Goal: Obtain resource: Download file/media

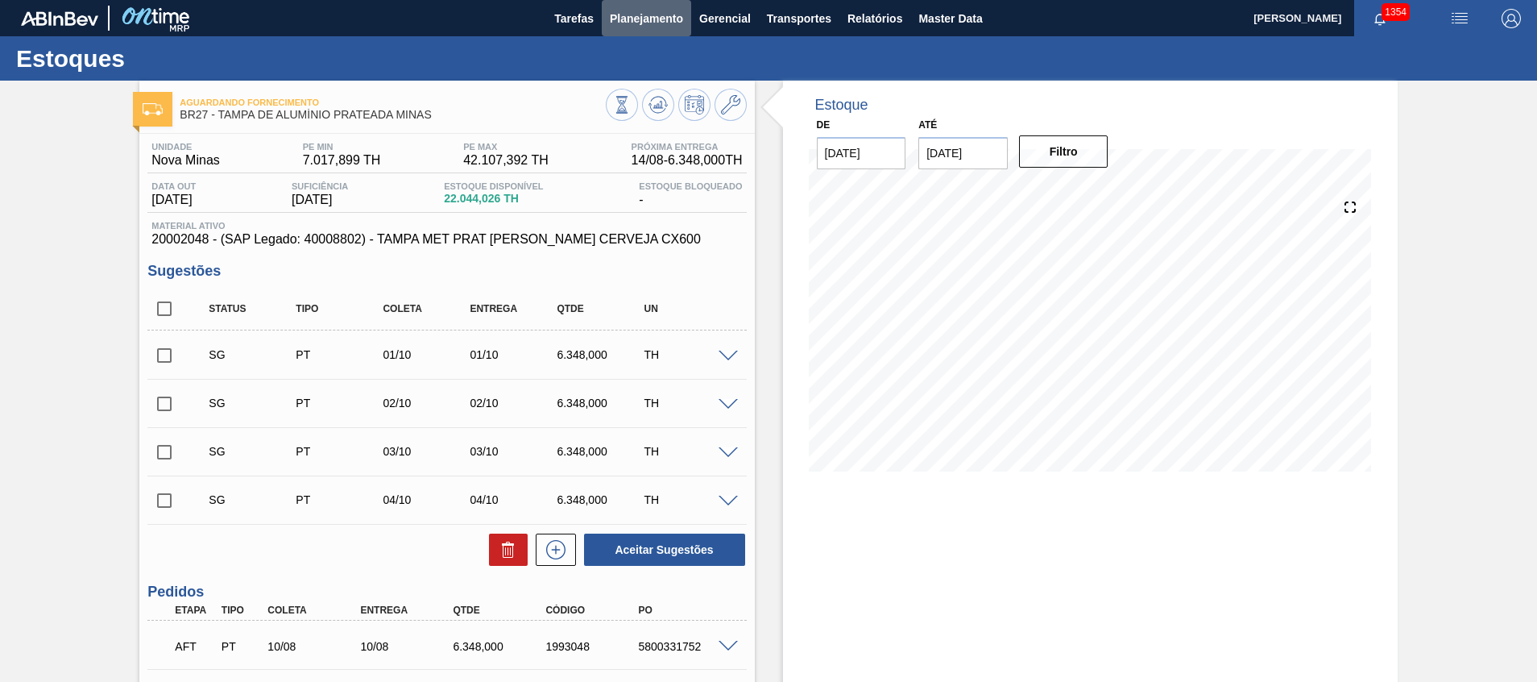
click at [644, 26] on span "Planejamento" at bounding box center [646, 18] width 73 height 19
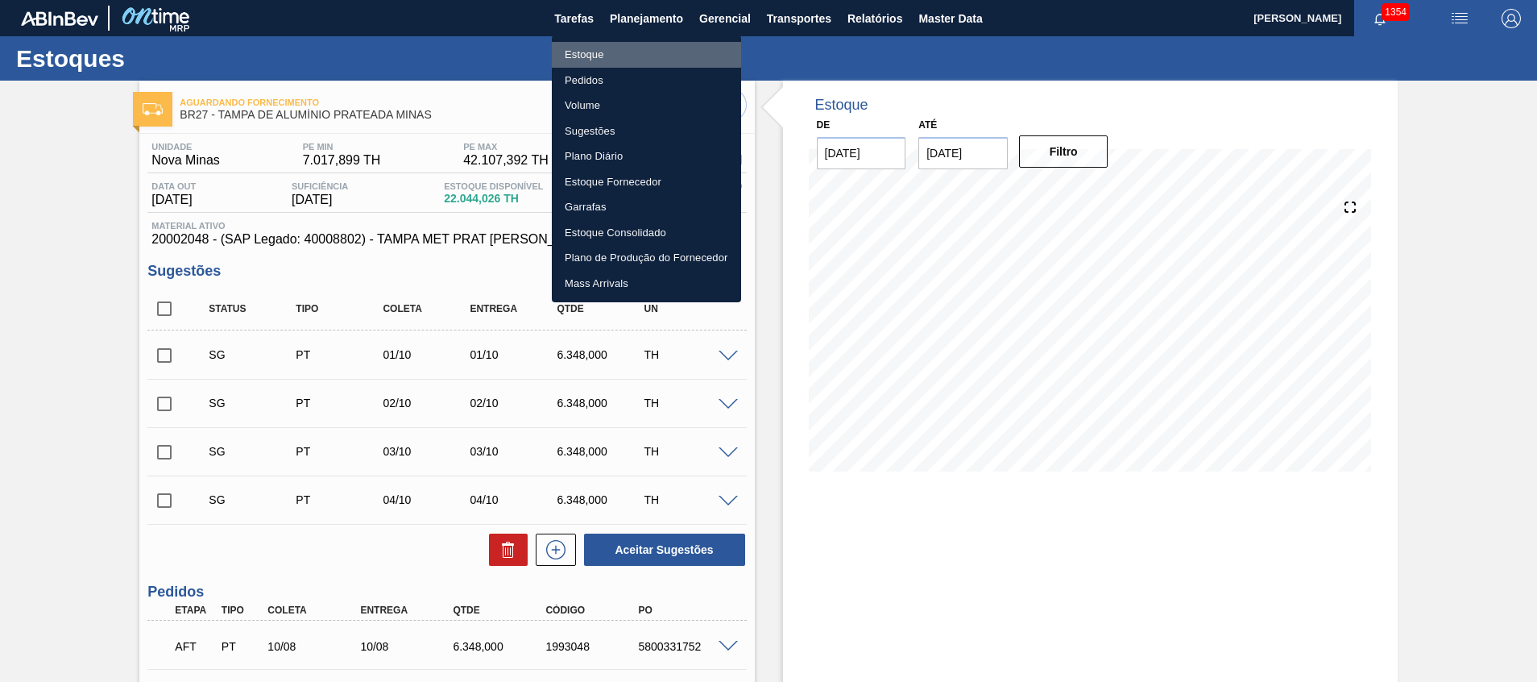
click at [665, 55] on li "Estoque" at bounding box center [646, 55] width 189 height 26
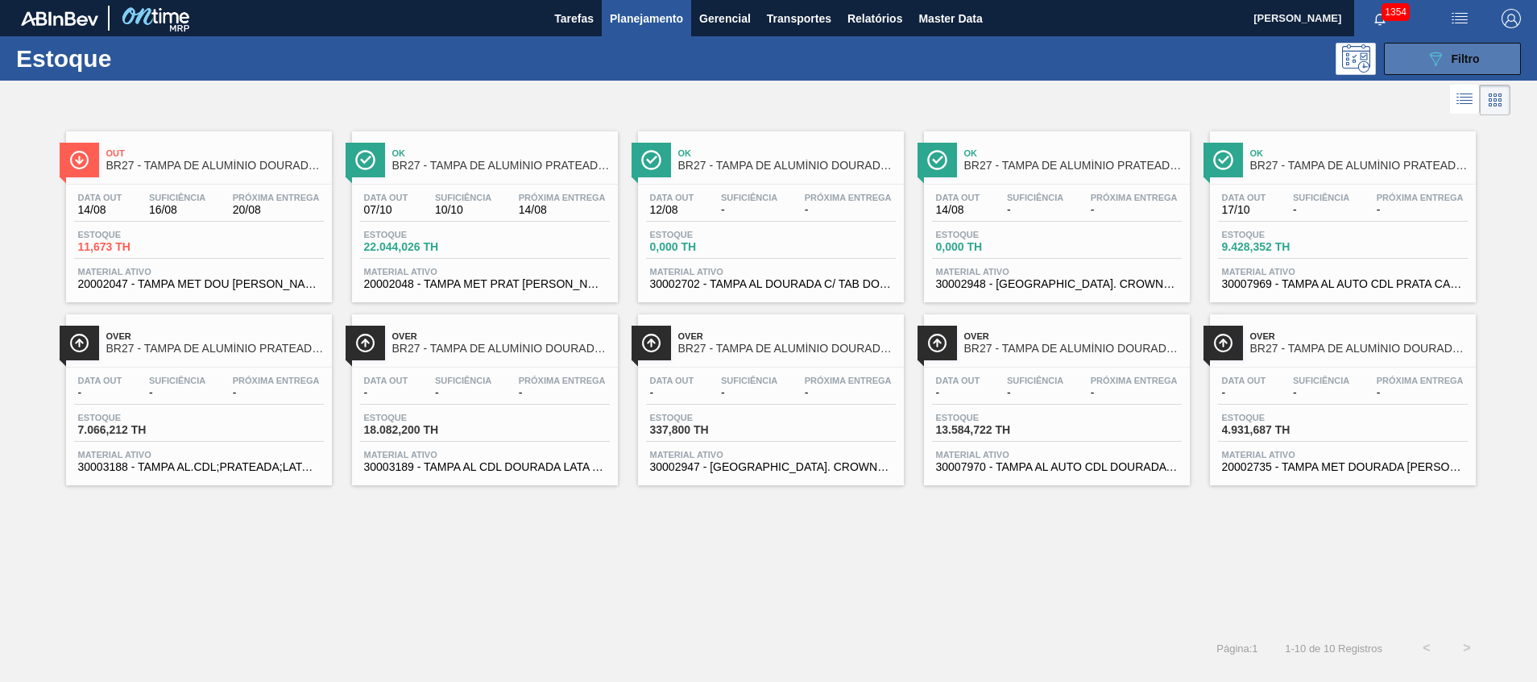
click at [1441, 57] on icon "089F7B8B-B2A5-4AFE-B5C0-19BA573D28AC" at bounding box center [1435, 58] width 19 height 19
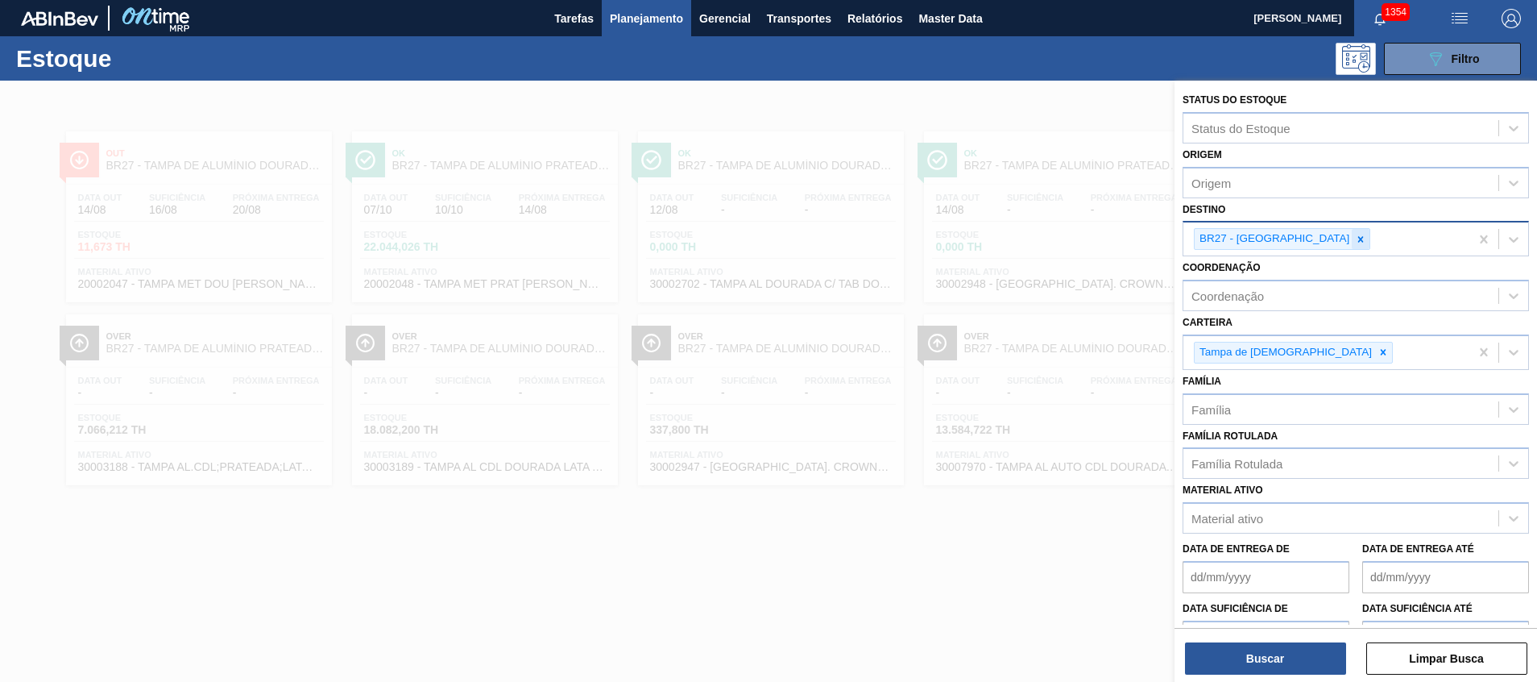
click at [1355, 234] on icon at bounding box center [1360, 239] width 11 height 11
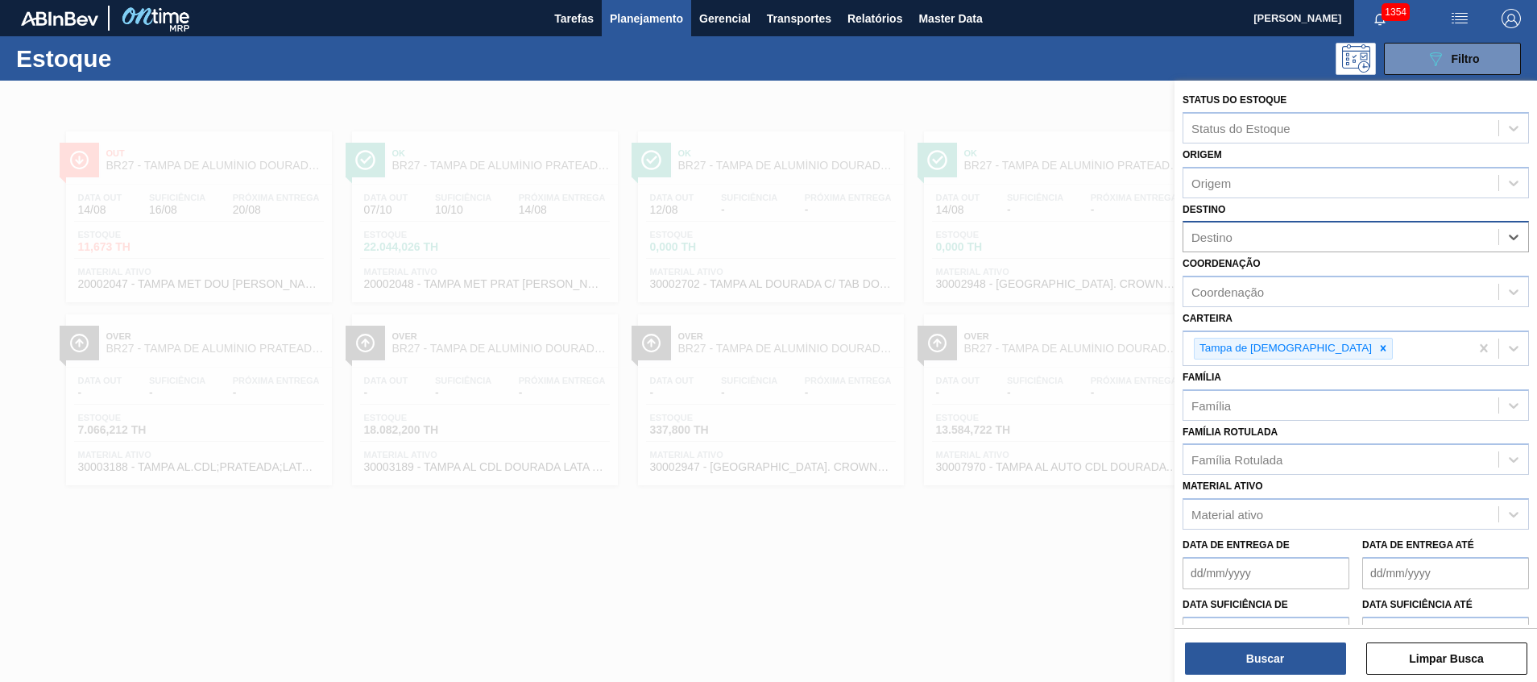
type input "11"
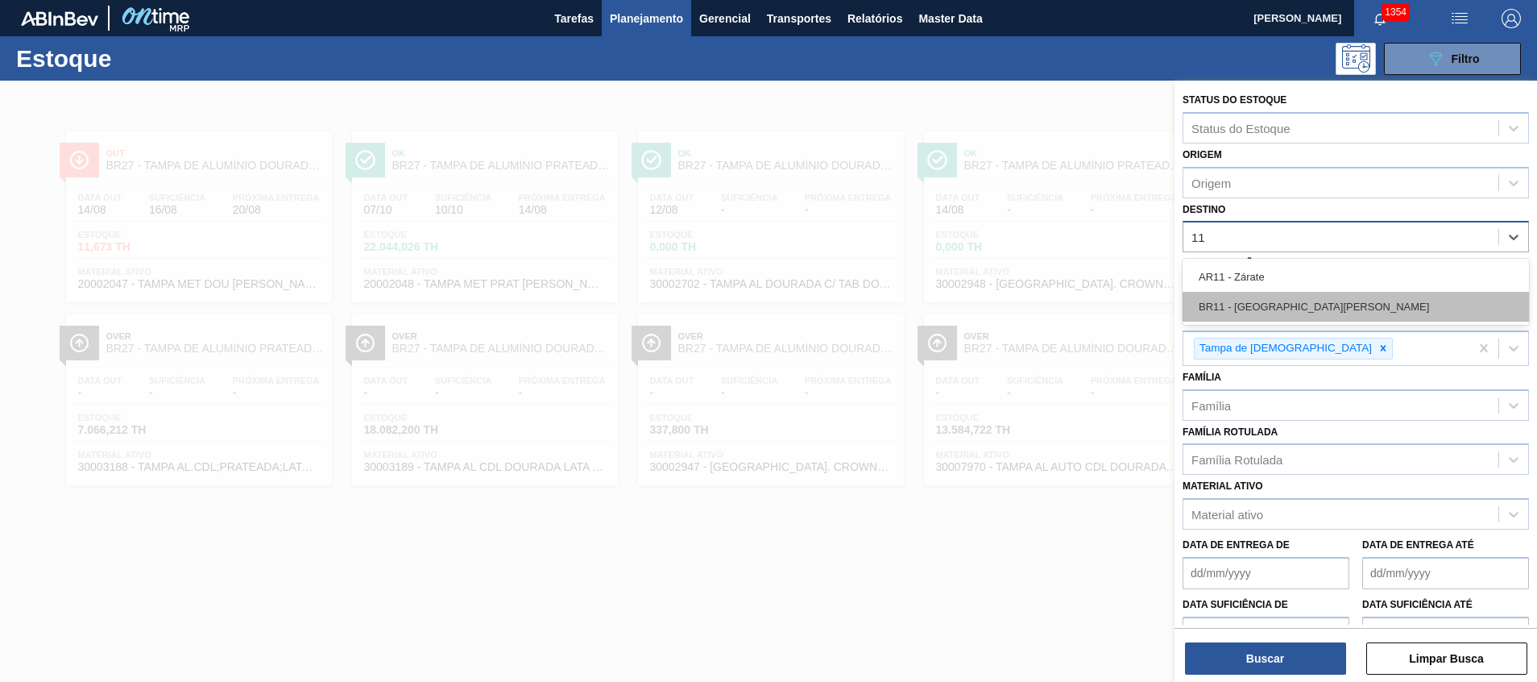
click at [1338, 301] on div "BR11 - [GEOGRAPHIC_DATA][PERSON_NAME]" at bounding box center [1356, 307] width 346 height 30
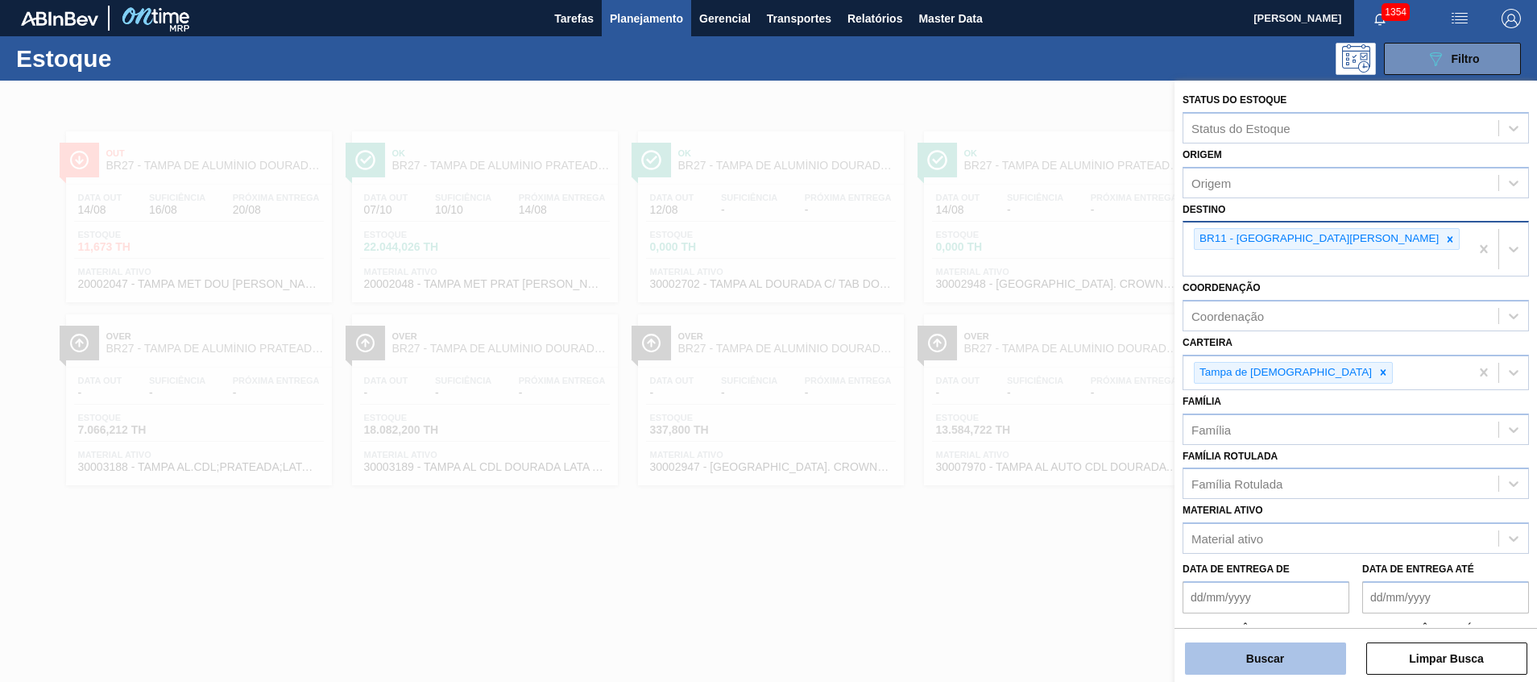
click at [1220, 666] on button "Buscar" at bounding box center [1265, 658] width 161 height 32
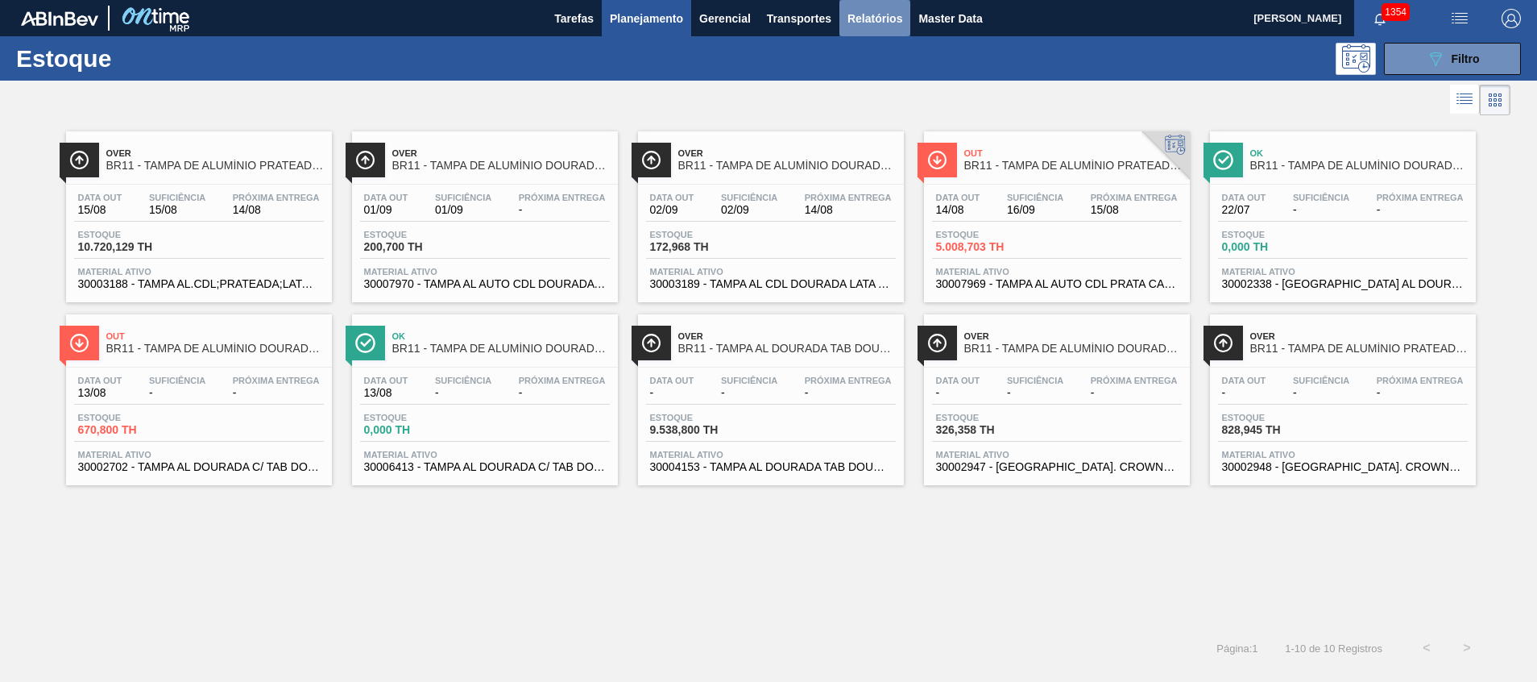
click at [843, 6] on button "Relatórios" at bounding box center [874, 18] width 71 height 36
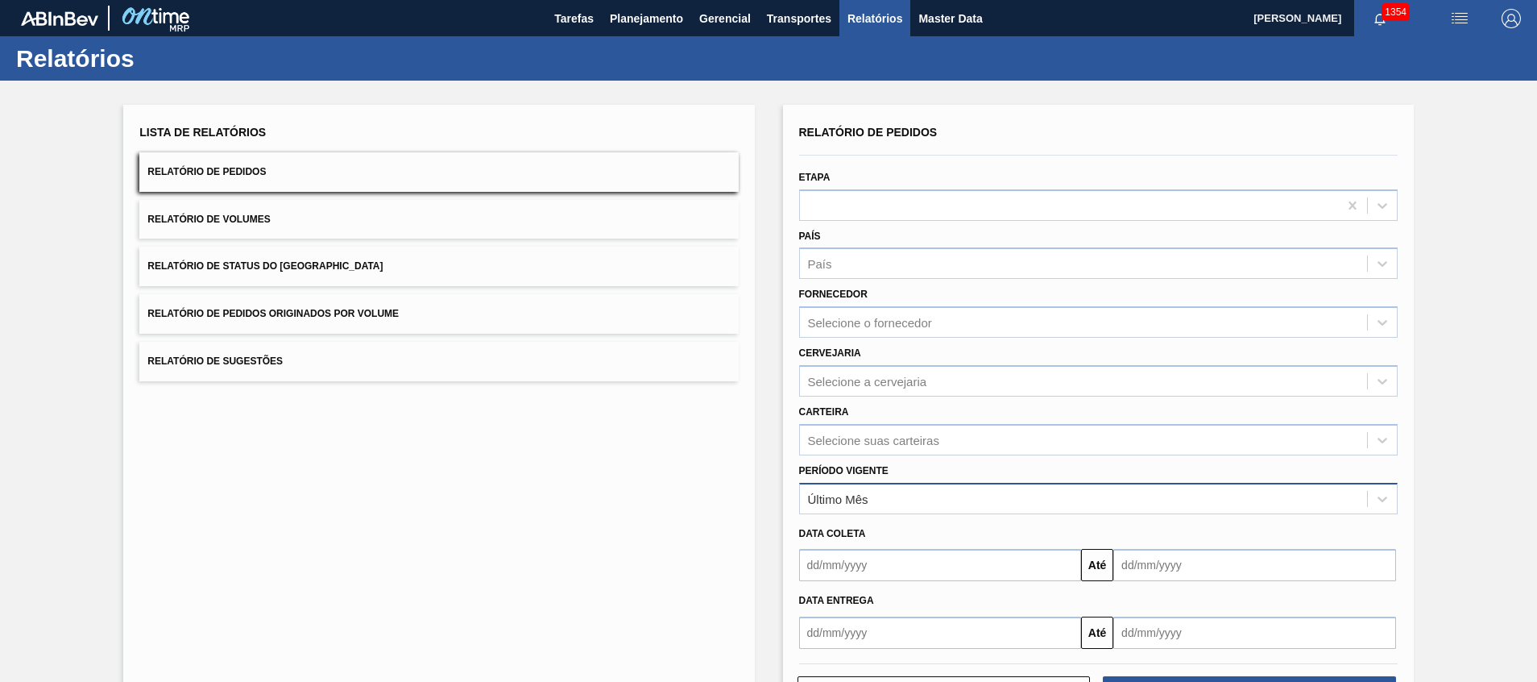
scroll to position [64, 0]
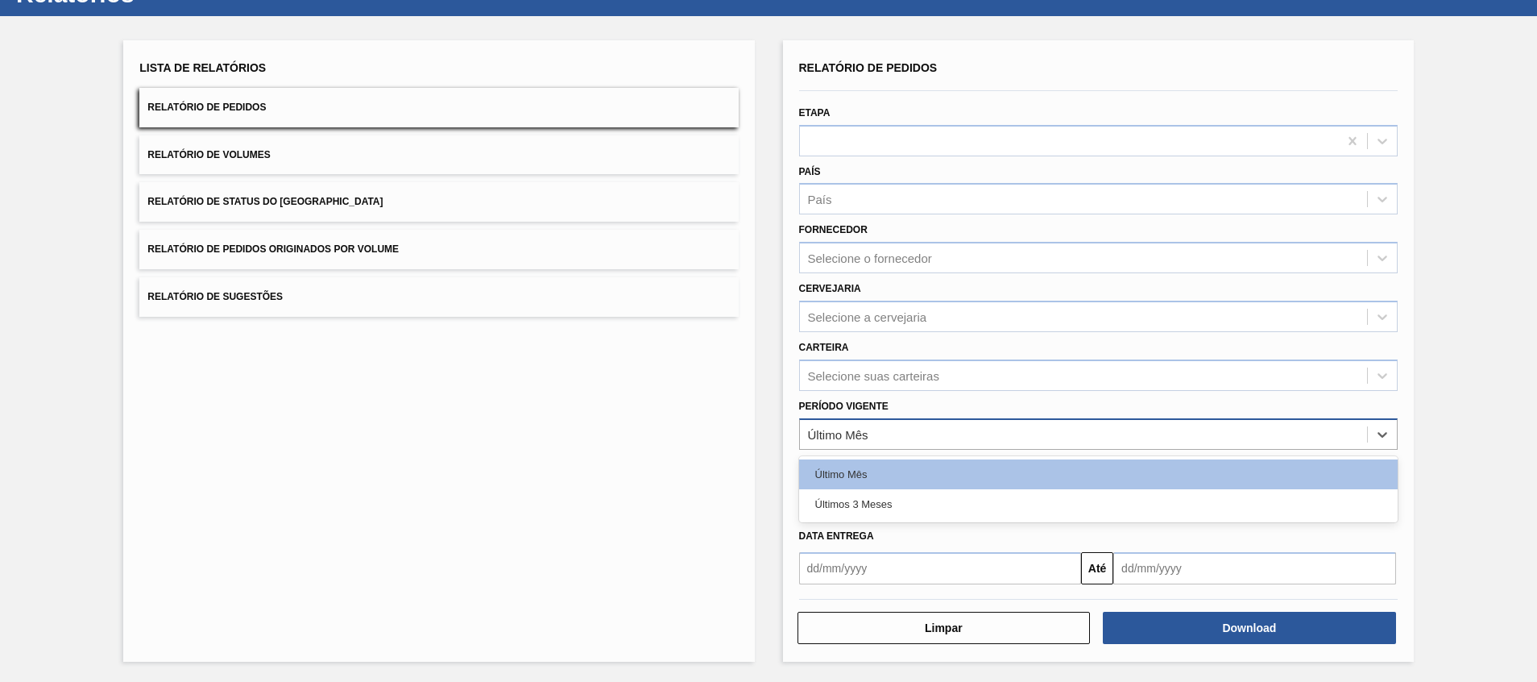
click at [819, 439] on div "Último Mês" at bounding box center [838, 434] width 60 height 14
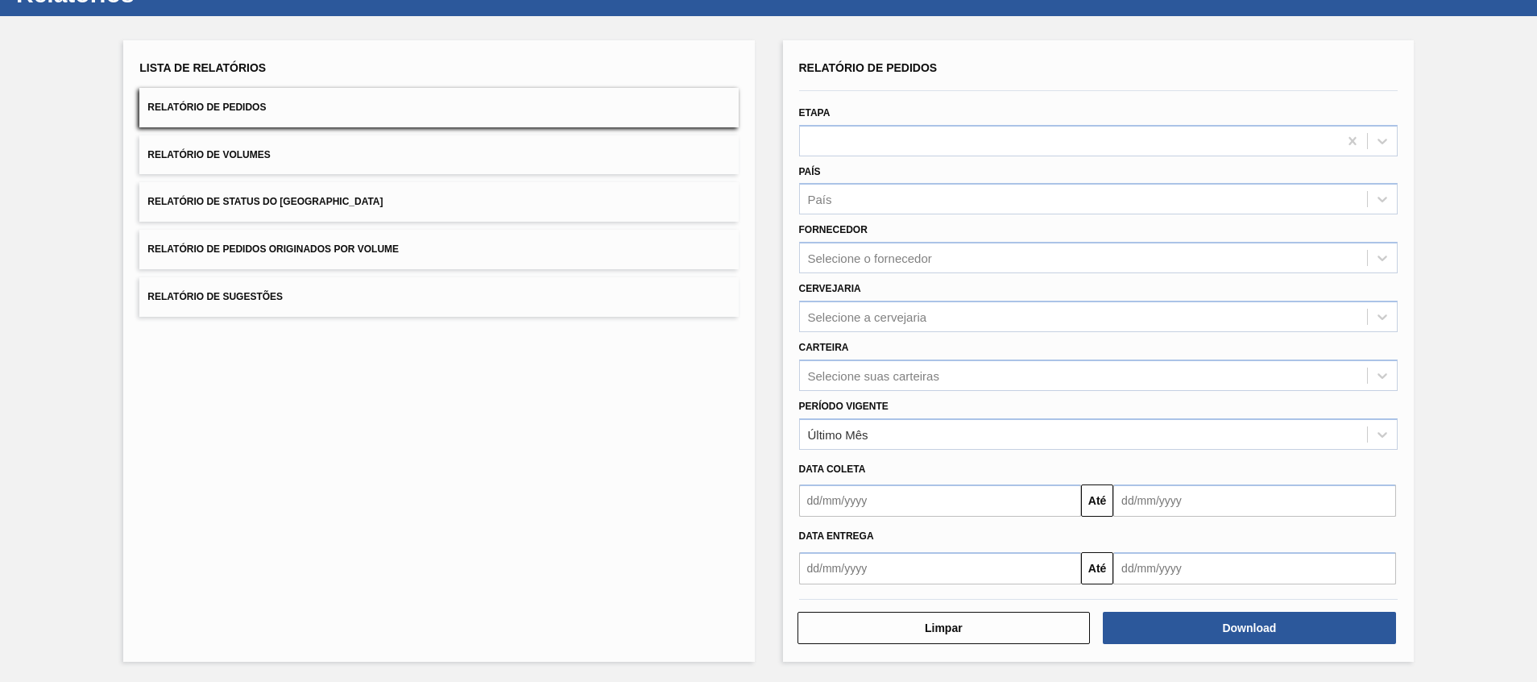
click at [757, 483] on div "Lista de Relatórios Relatório de Pedidos Relatório de Volumes Relatório de Stat…" at bounding box center [768, 348] width 1537 height 665
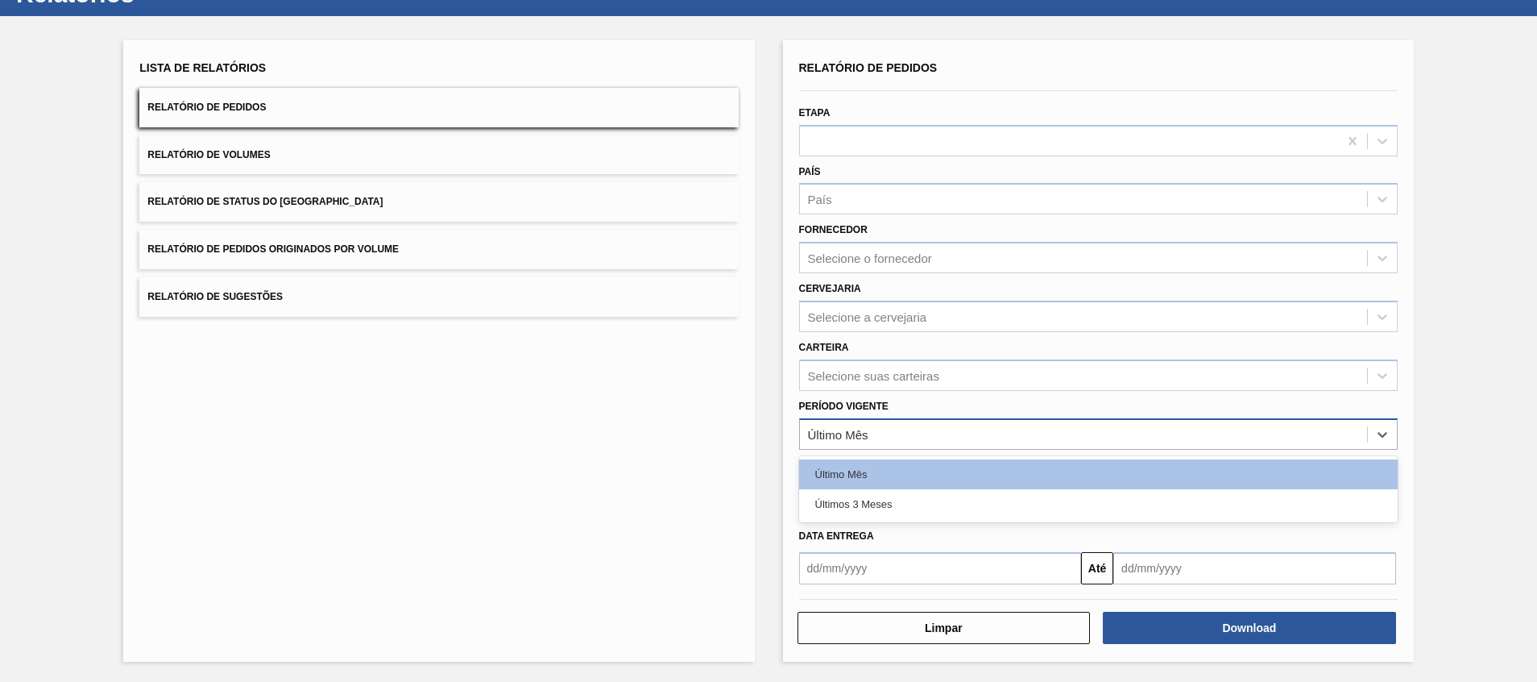
click at [901, 433] on div "Último Mês" at bounding box center [1083, 433] width 567 height 23
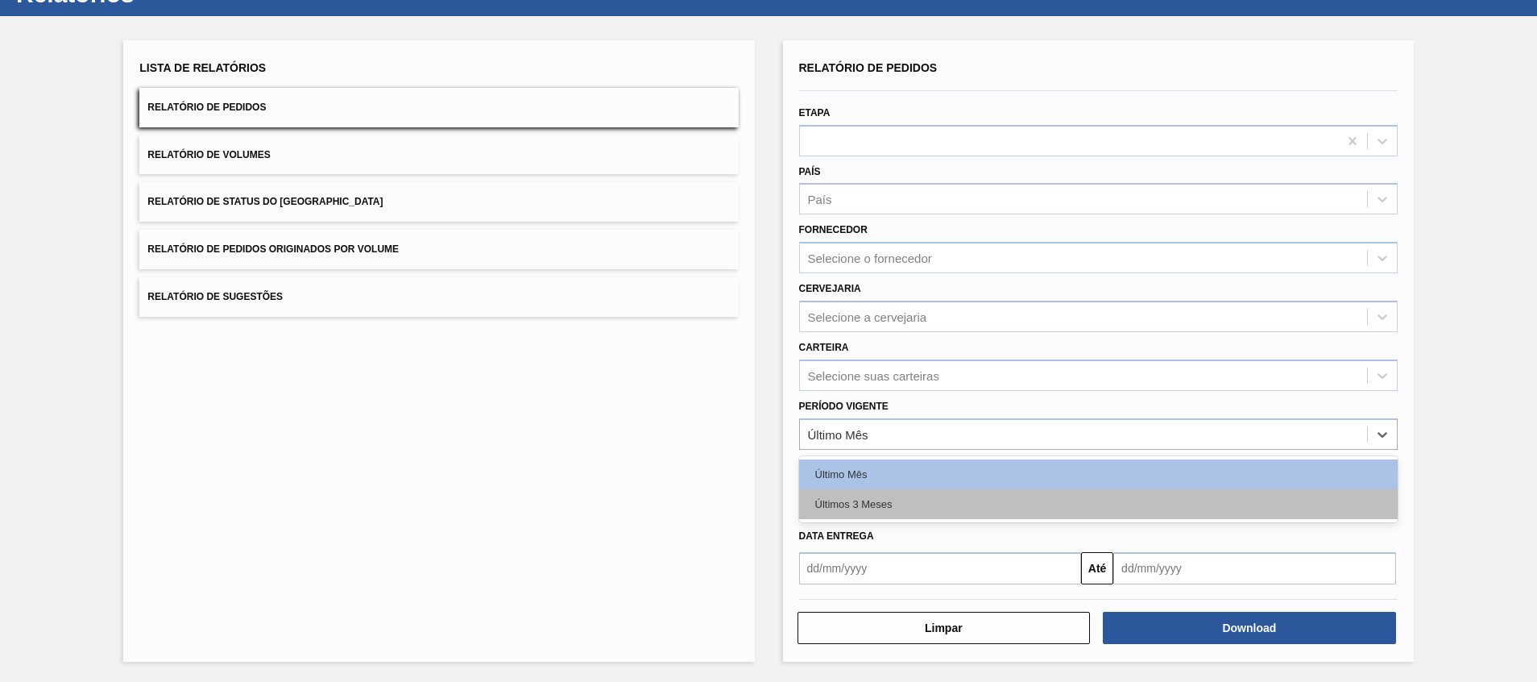
click at [886, 503] on div "Últimos 3 Meses" at bounding box center [1098, 504] width 599 height 30
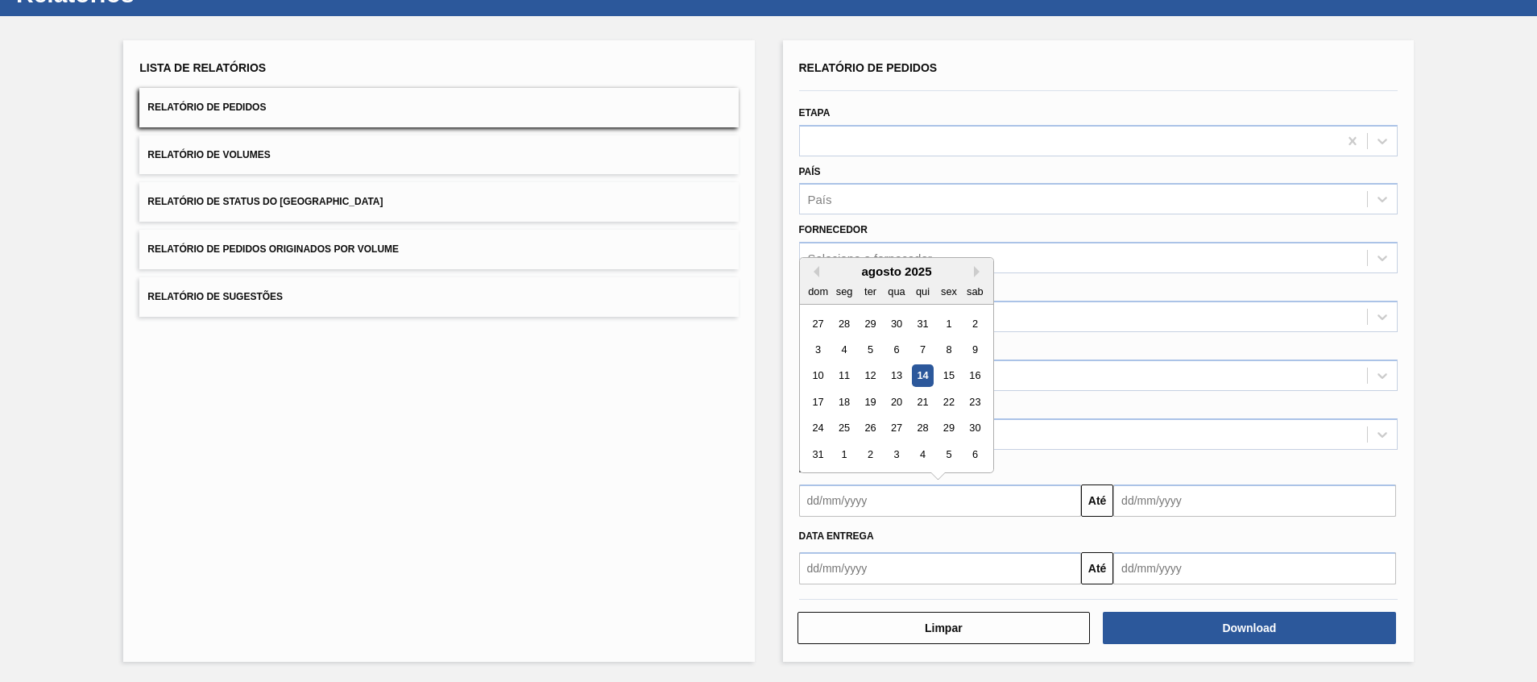
click at [886, 503] on input "text" at bounding box center [940, 500] width 283 height 32
click at [817, 271] on div "Previous Month Next Month agosto 2025 dom seg ter qua qui sex sab 27 28 29 30 3…" at bounding box center [896, 365] width 195 height 216
click at [817, 271] on button "Previous Month" at bounding box center [813, 271] width 11 height 11
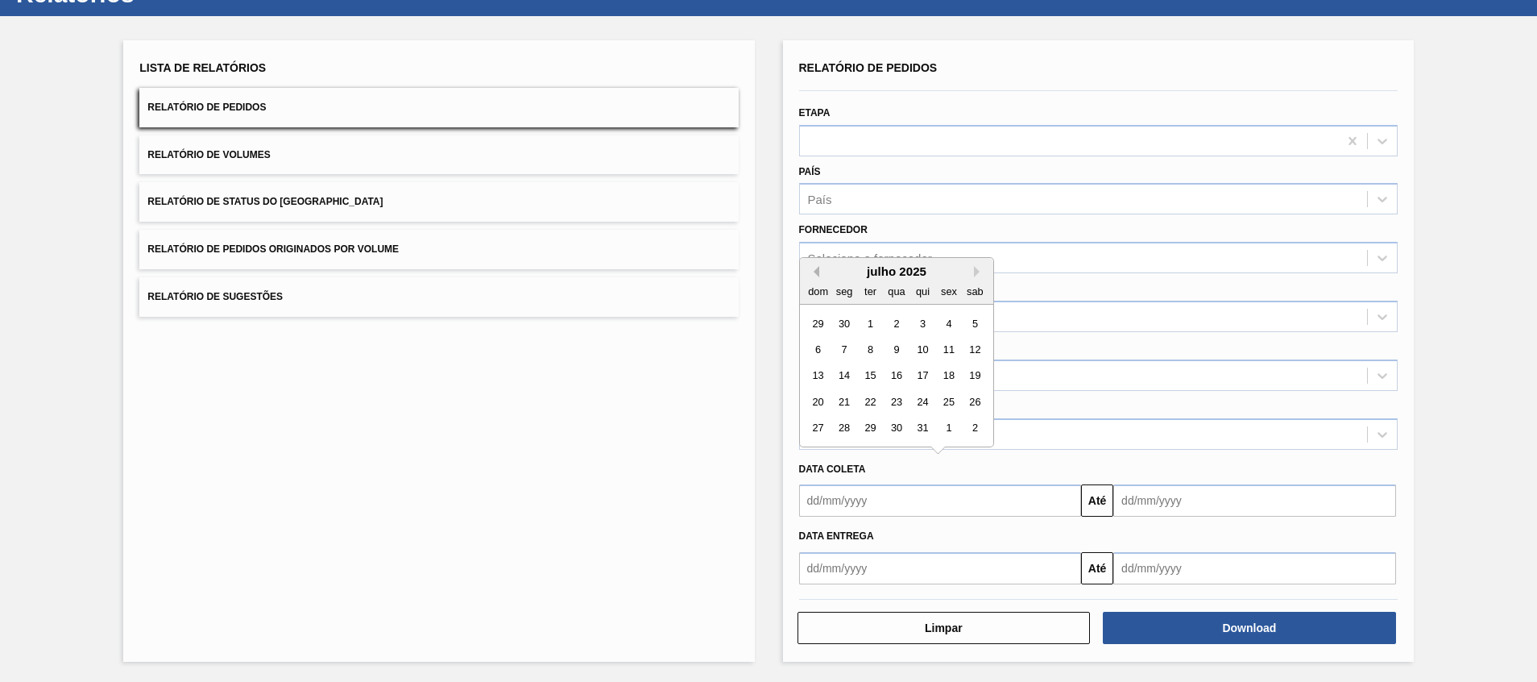
click at [817, 271] on button "Previous Month" at bounding box center [813, 271] width 11 height 11
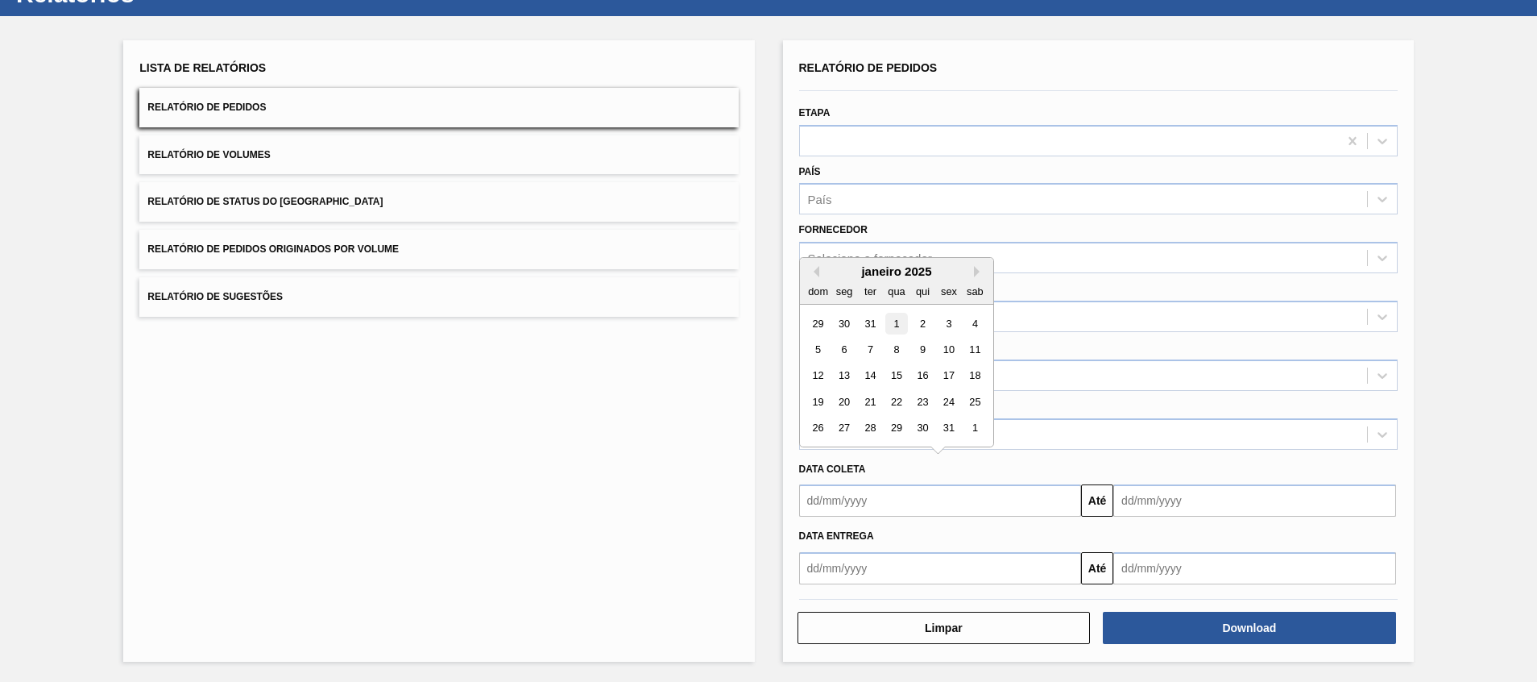
click at [891, 328] on div "1" at bounding box center [896, 324] width 22 height 22
type input "[DATE]"
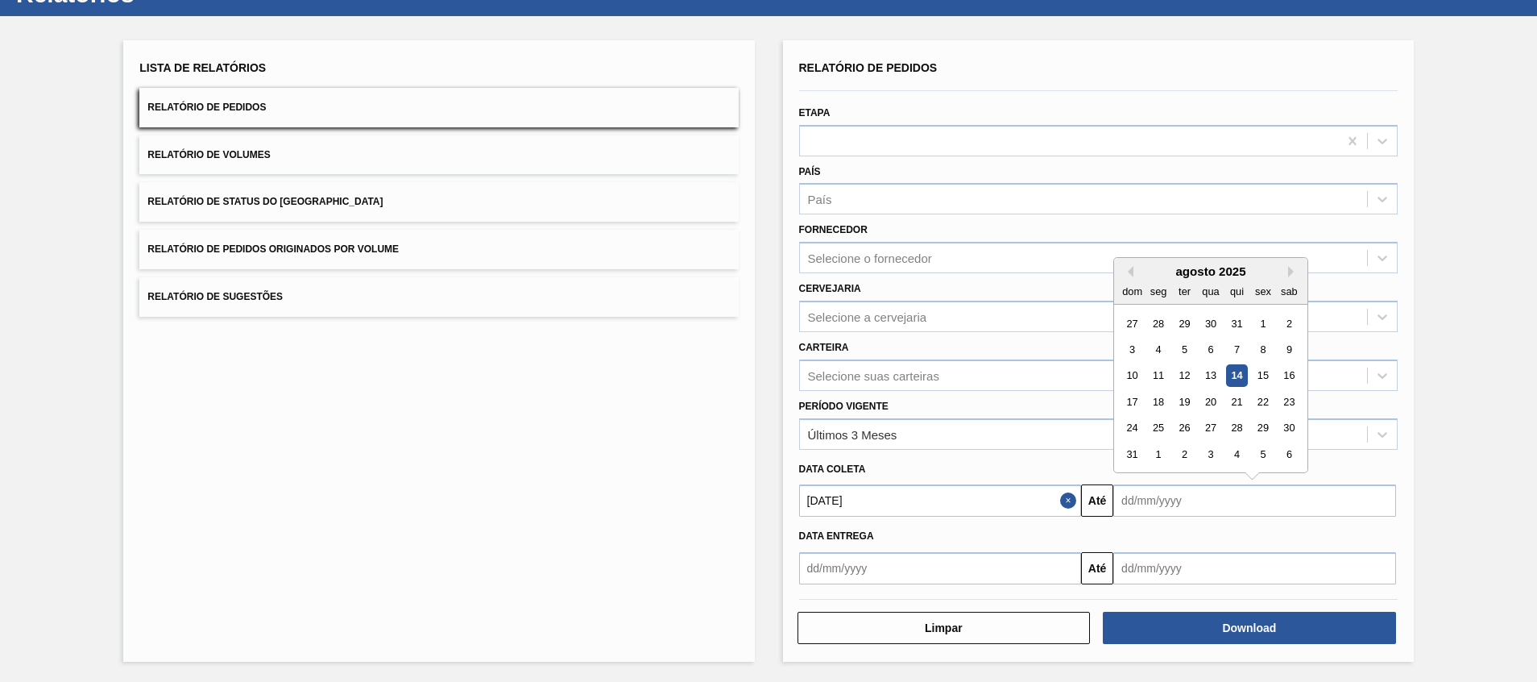
click at [1168, 501] on input "text" at bounding box center [1254, 500] width 283 height 32
click at [1233, 379] on div "14" at bounding box center [1237, 376] width 22 height 22
type input "[DATE]"
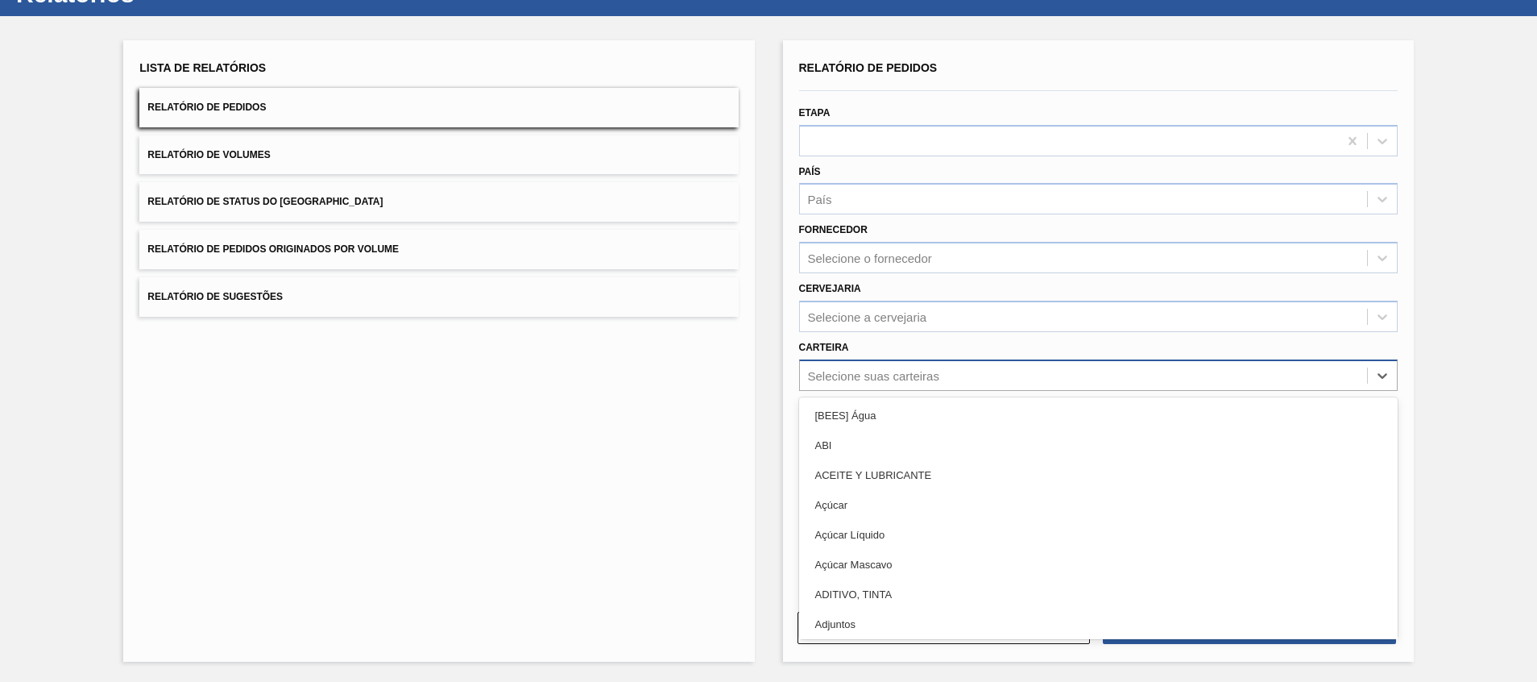
click at [980, 372] on div "Selecione suas carteiras" at bounding box center [1083, 374] width 567 height 23
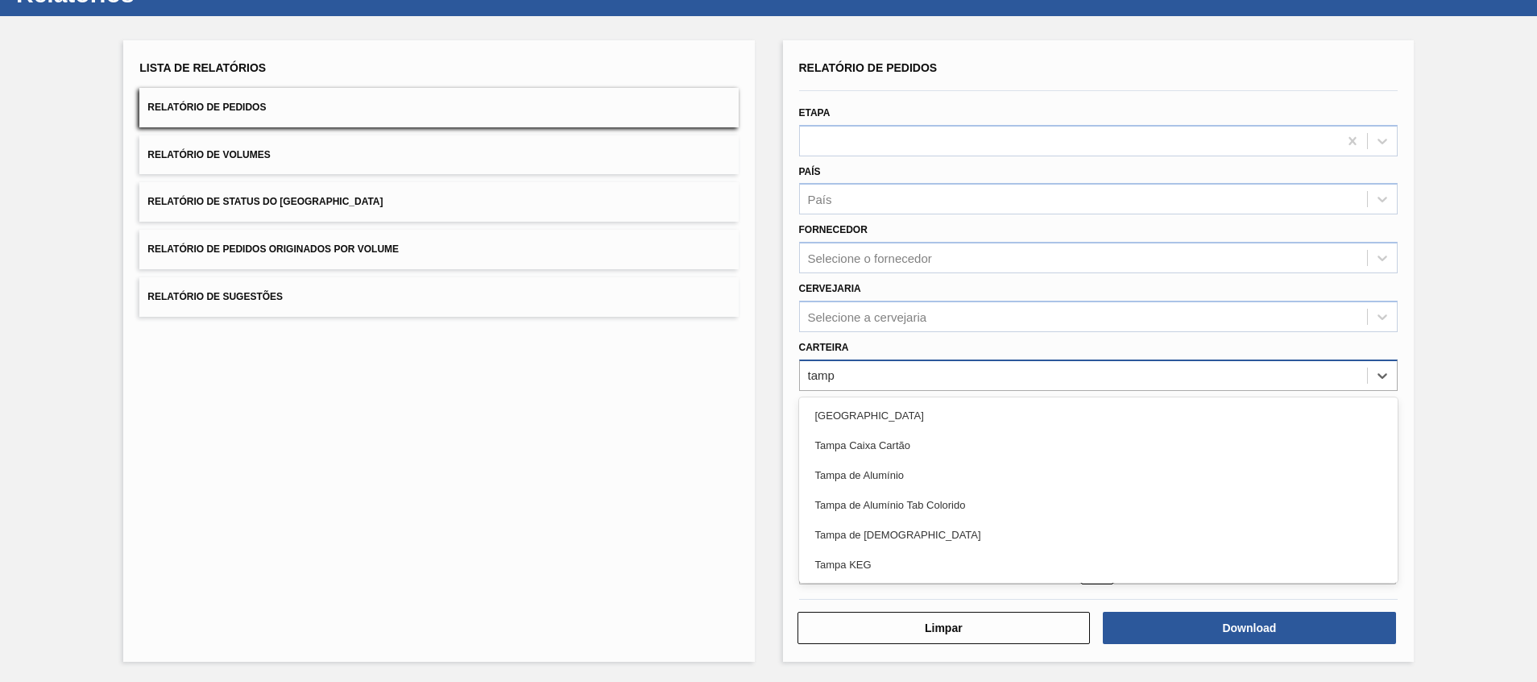
type input "[GEOGRAPHIC_DATA]"
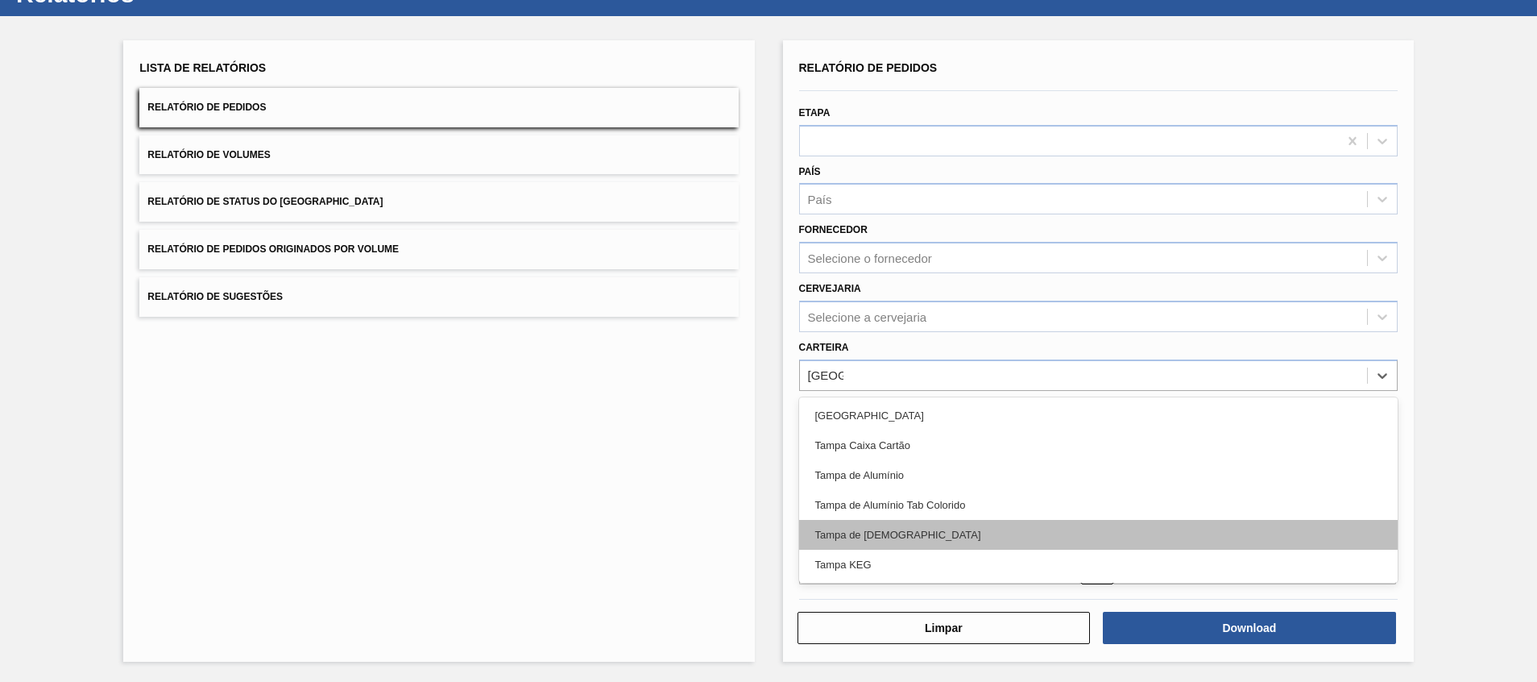
click at [1015, 528] on div "Tampa de [DEMOGRAPHIC_DATA]" at bounding box center [1098, 535] width 599 height 30
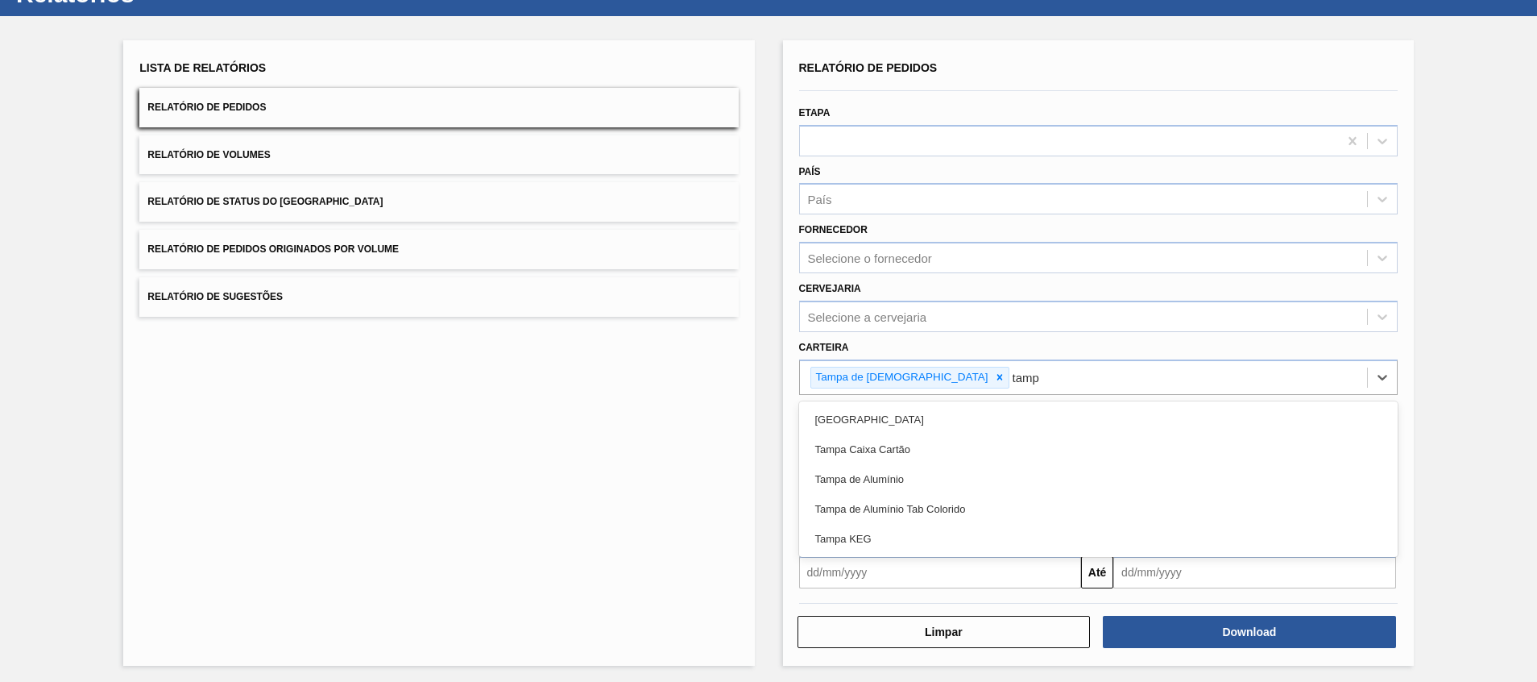
type input "[GEOGRAPHIC_DATA]"
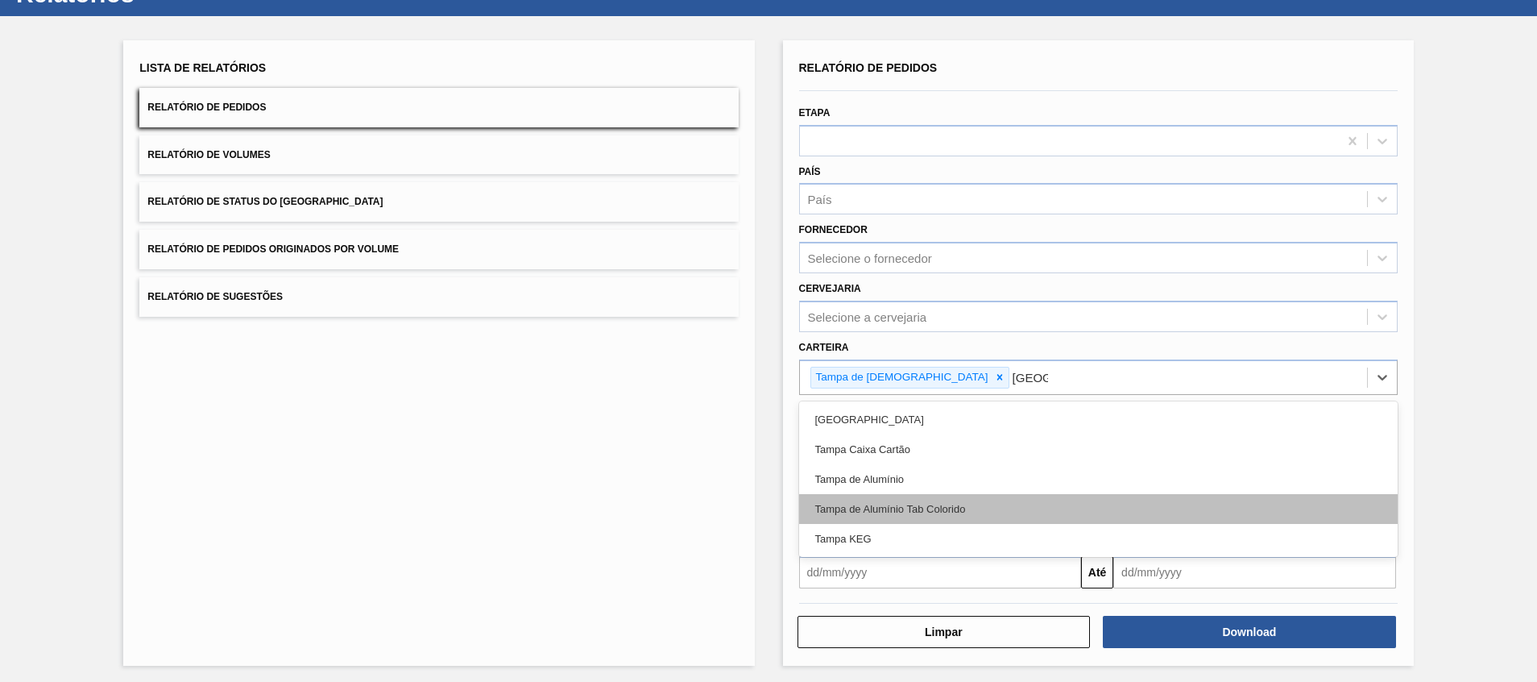
click at [993, 507] on div "Tampa de Alumínio Tab Colorido" at bounding box center [1098, 509] width 599 height 30
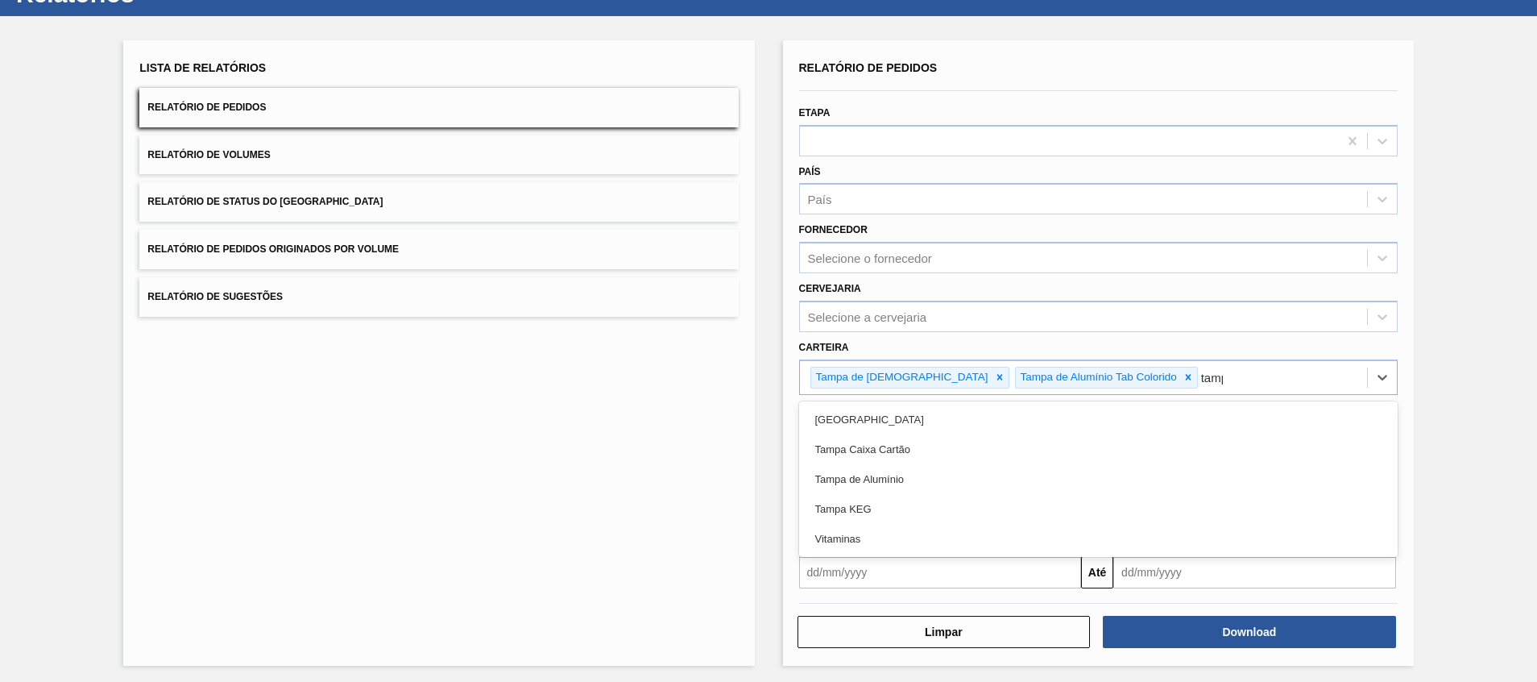
type input "[GEOGRAPHIC_DATA]"
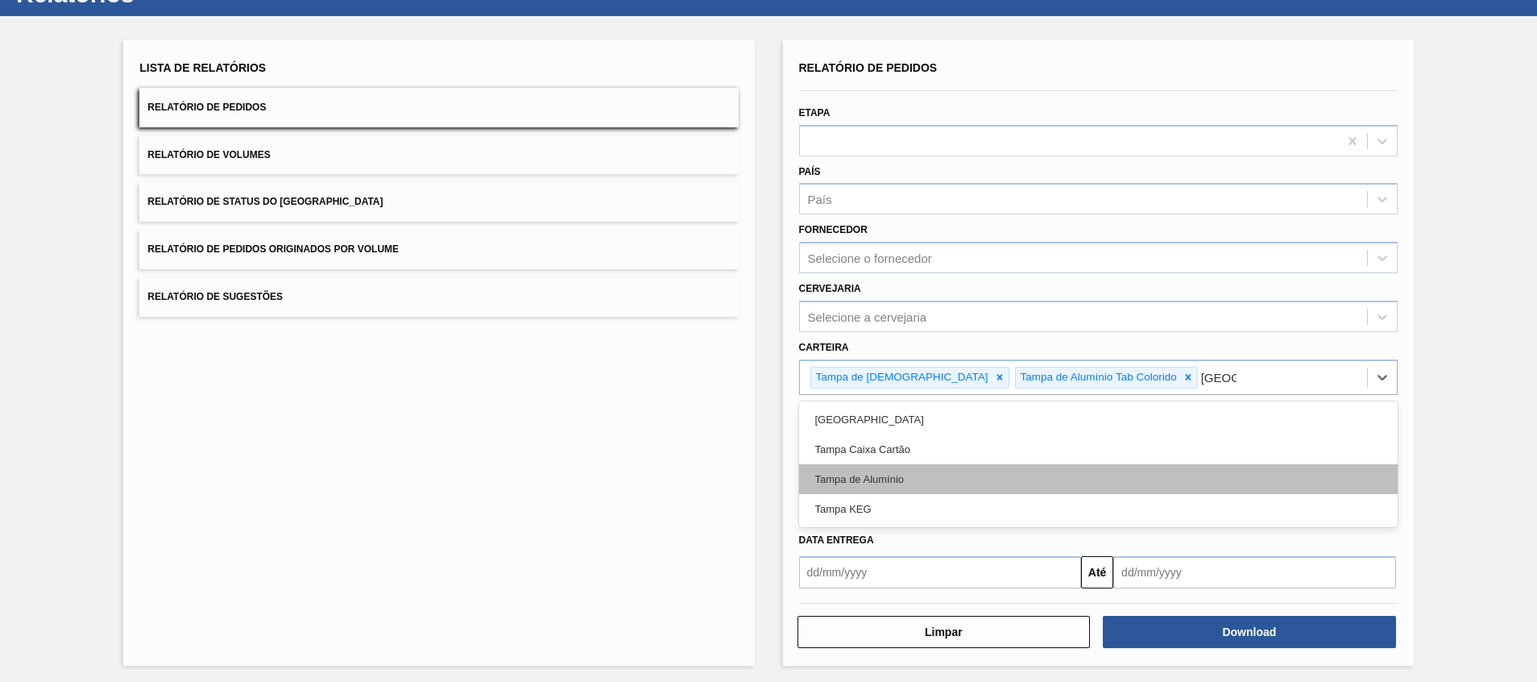
click at [986, 470] on div "Tampa de Alumínio" at bounding box center [1098, 479] width 599 height 30
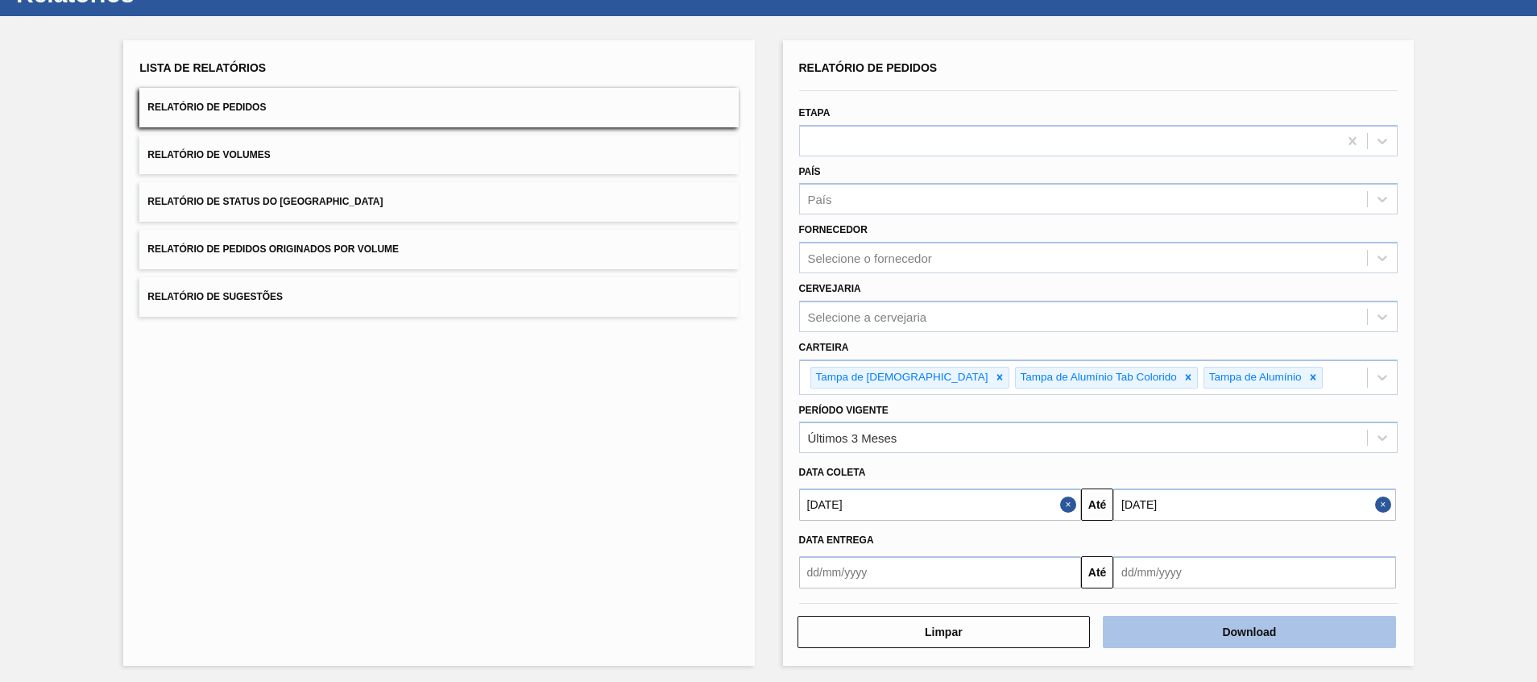
click at [1172, 619] on button "Download" at bounding box center [1249, 631] width 293 height 32
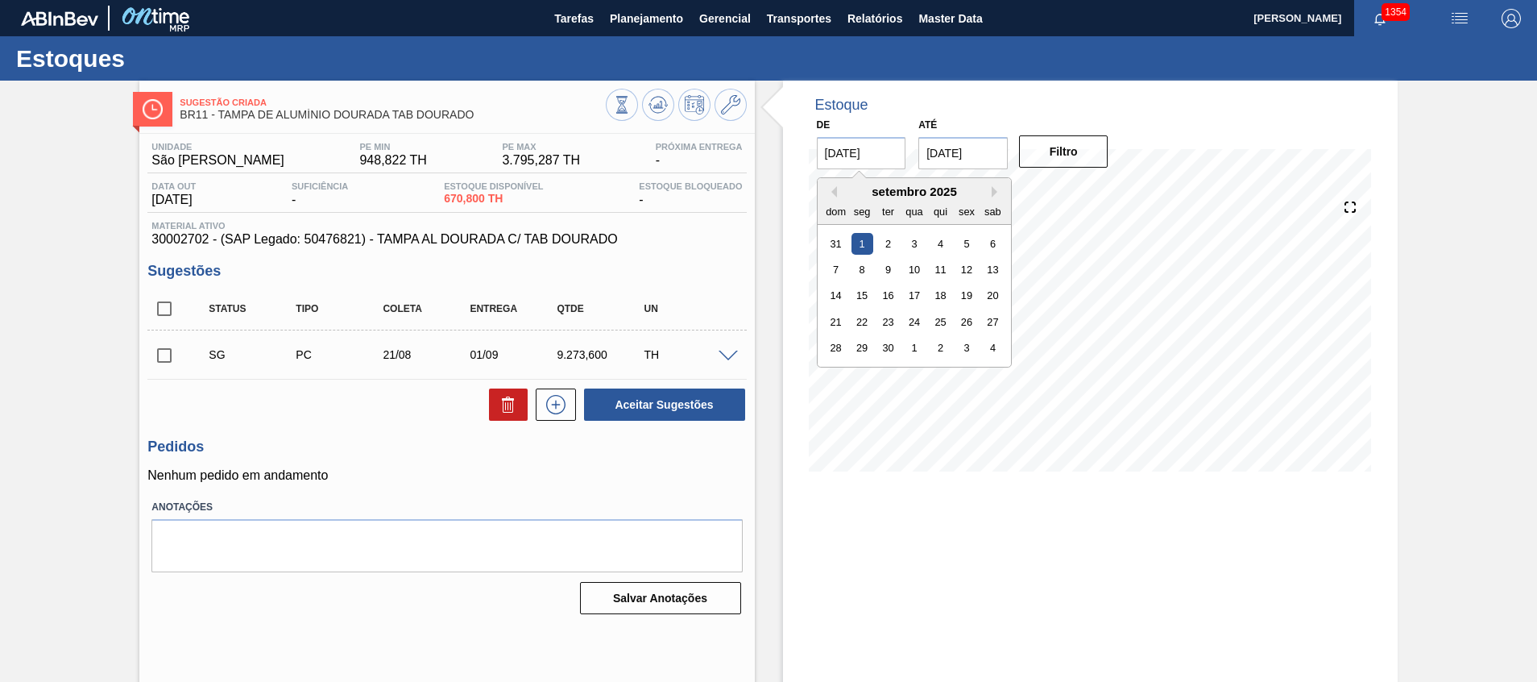
click at [870, 155] on input "[DATE]" at bounding box center [861, 153] width 89 height 32
click at [827, 191] on button "Previous Month" at bounding box center [831, 191] width 11 height 11
click at [943, 292] on div "14" at bounding box center [940, 295] width 22 height 22
type input "[DATE]"
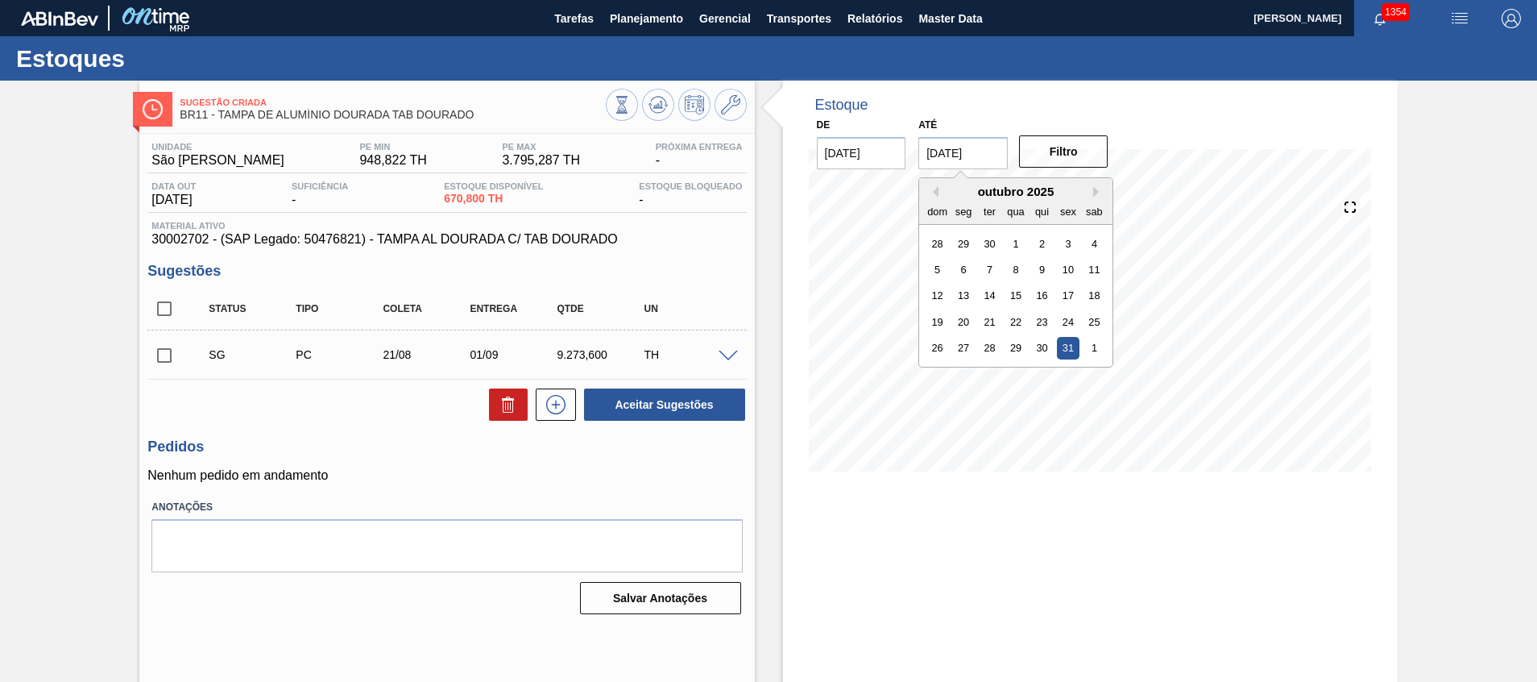
click at [969, 156] on input "[DATE]" at bounding box center [962, 153] width 89 height 32
click at [936, 191] on button "Previous Month" at bounding box center [932, 191] width 11 height 11
click at [936, 234] on div "31" at bounding box center [937, 243] width 22 height 22
type input "31/08/2025"
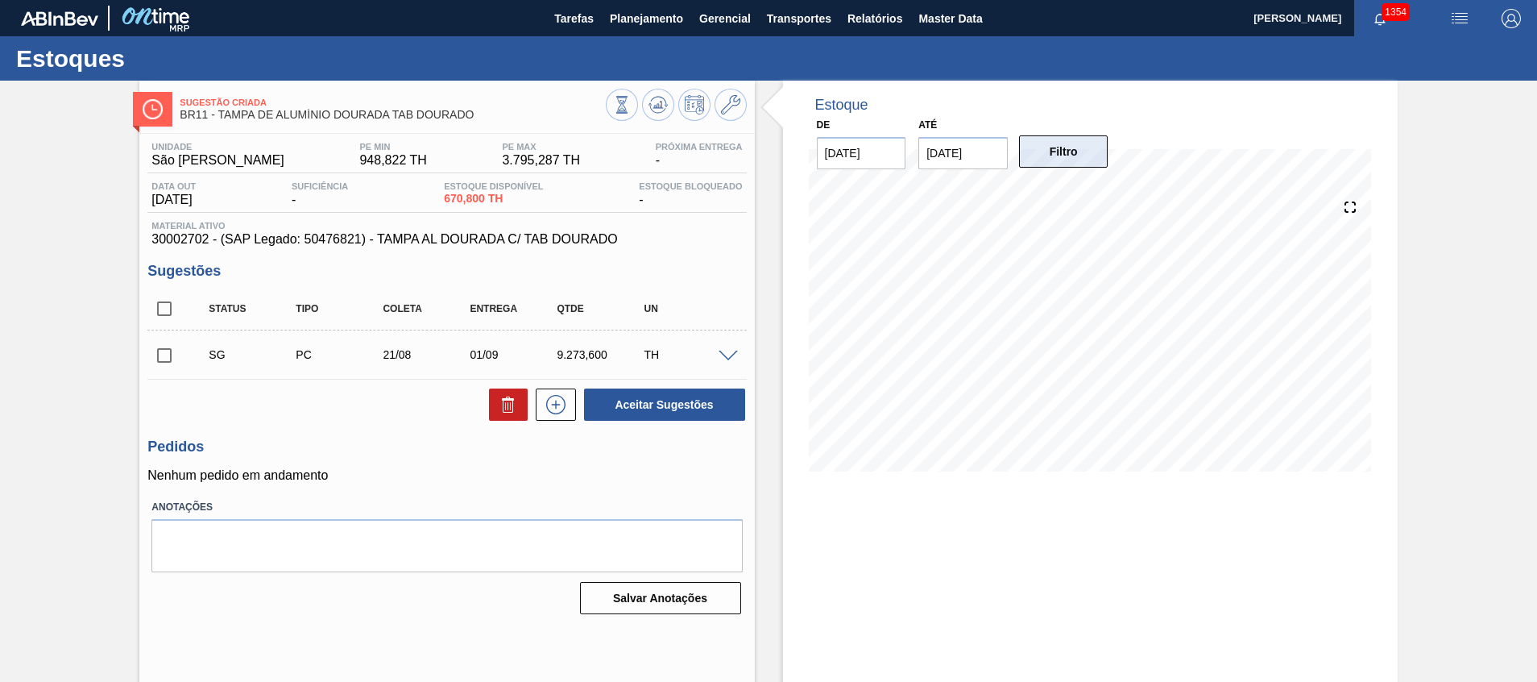
click at [1051, 146] on button "Filtro" at bounding box center [1063, 151] width 89 height 32
